Goal: Task Accomplishment & Management: Use online tool/utility

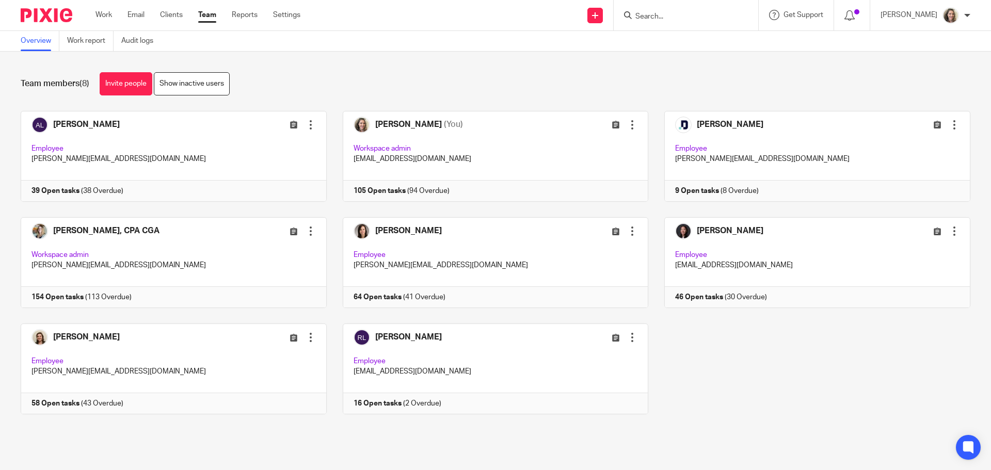
click at [701, 22] on form at bounding box center [689, 15] width 110 height 13
click at [694, 17] on input "Search" at bounding box center [680, 16] width 93 height 9
type input "zee"
click at [699, 38] on link at bounding box center [719, 45] width 174 height 24
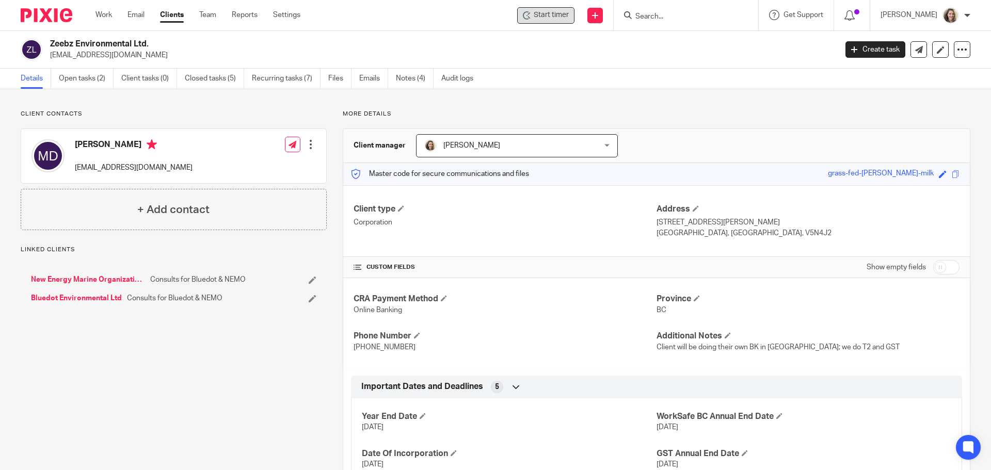
click at [553, 19] on span "Start timer" at bounding box center [551, 15] width 35 height 11
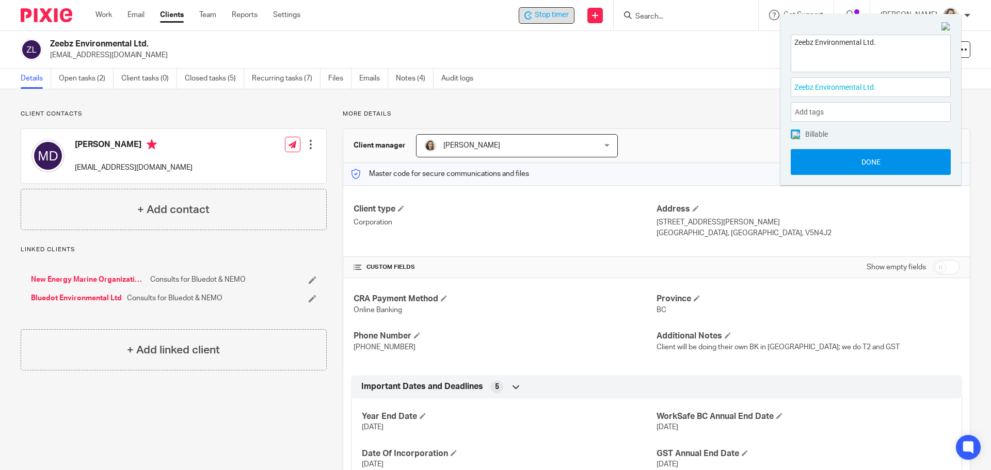
click at [876, 166] on button "Done" at bounding box center [871, 162] width 160 height 26
